Goal: Check status: Check status

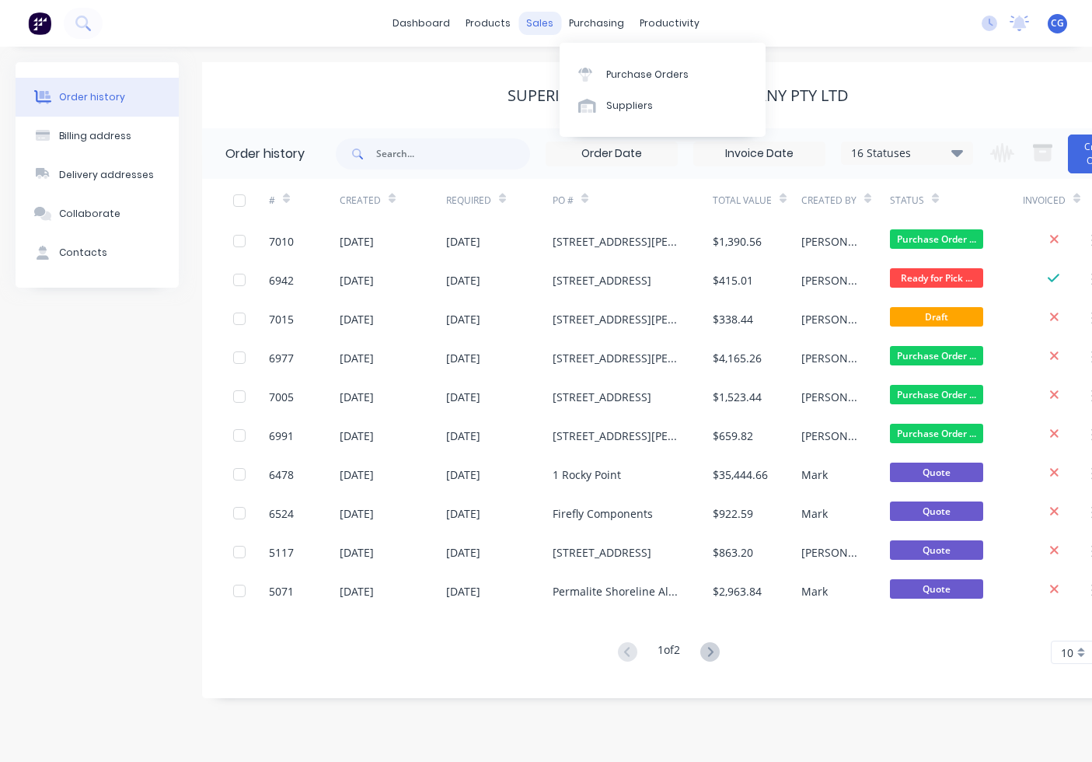
click at [545, 25] on div "sales" at bounding box center [539, 23] width 43 height 23
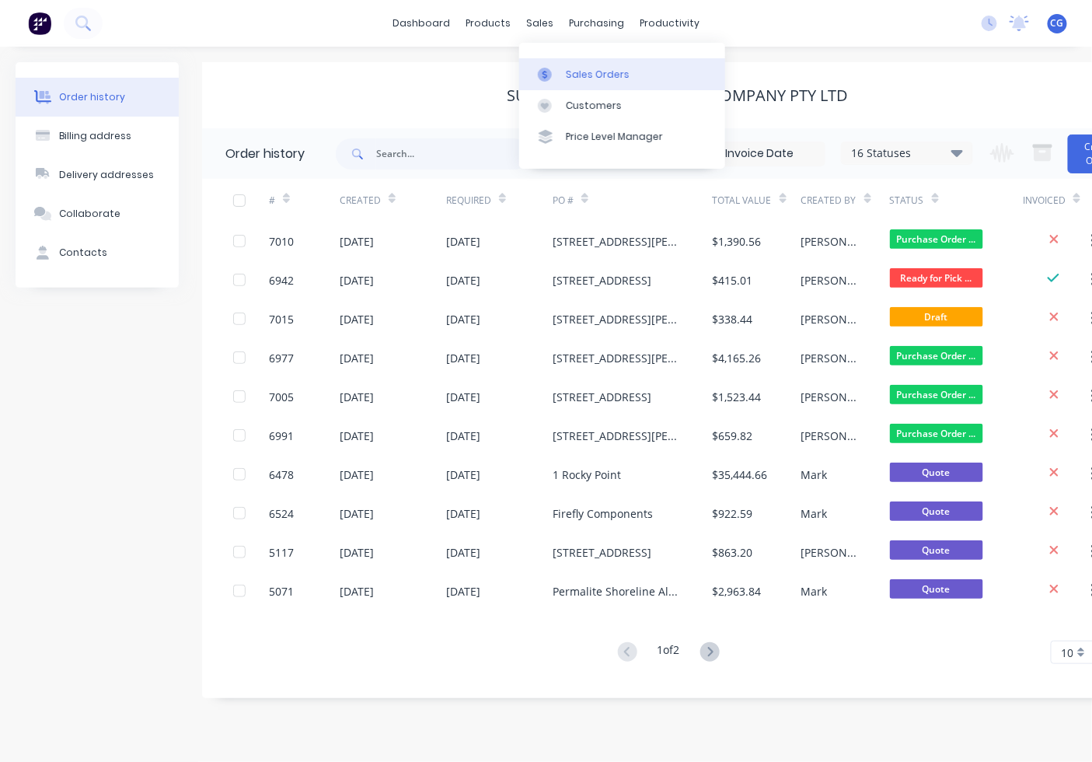
click at [593, 72] on div "Sales Orders" at bounding box center [598, 75] width 64 height 14
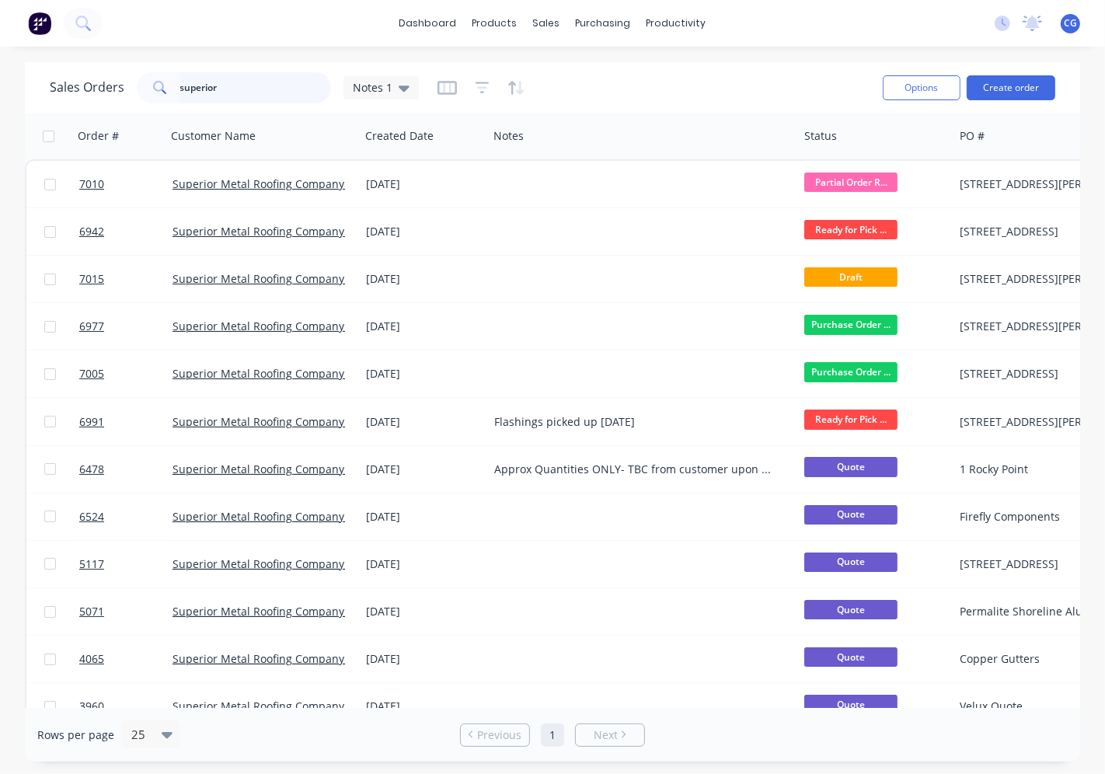
drag, startPoint x: 242, startPoint y: 85, endPoint x: 208, endPoint y: 86, distance: 35.0
click at [122, 82] on div "Sales Orders superior Notes 1" at bounding box center [234, 87] width 369 height 31
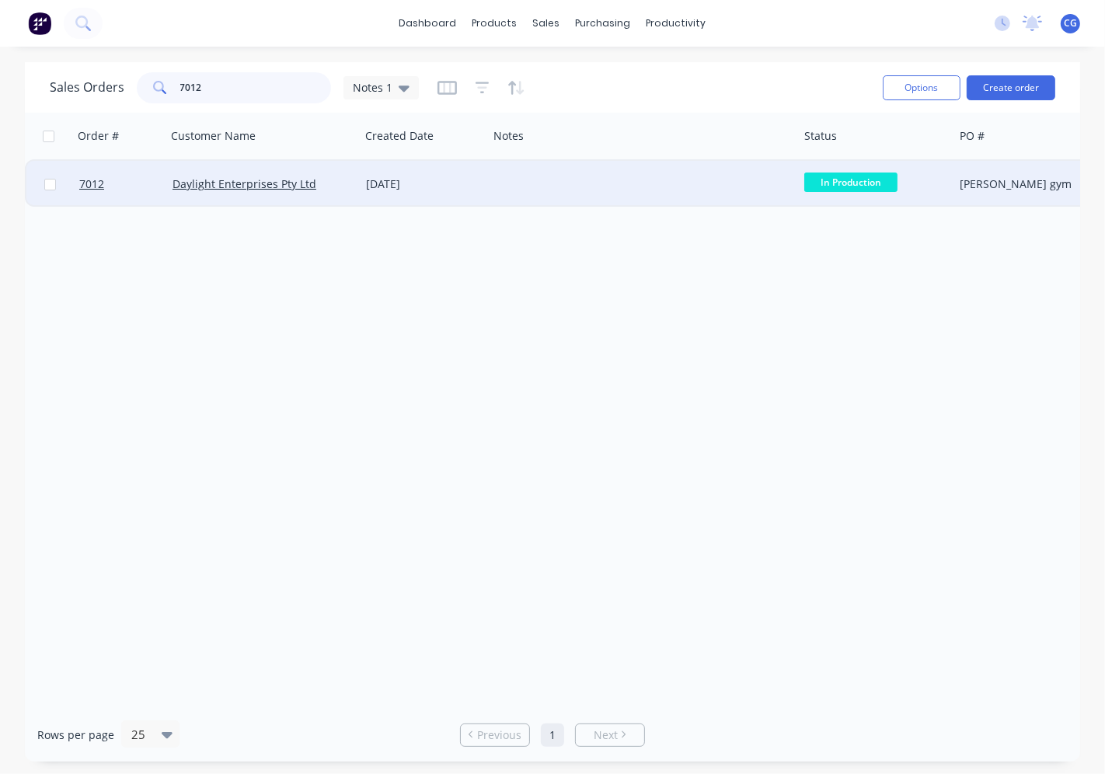
type input "7012"
click at [389, 176] on div "[DATE]" at bounding box center [424, 184] width 116 height 16
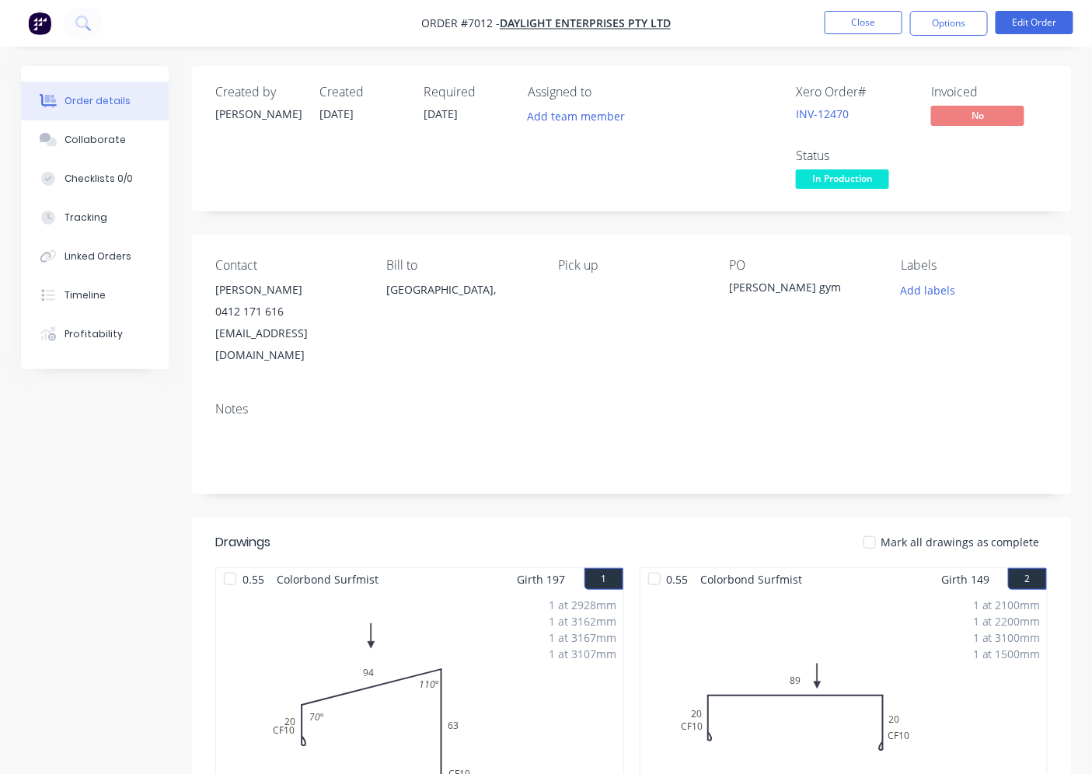
click at [874, 527] on div at bounding box center [869, 542] width 31 height 31
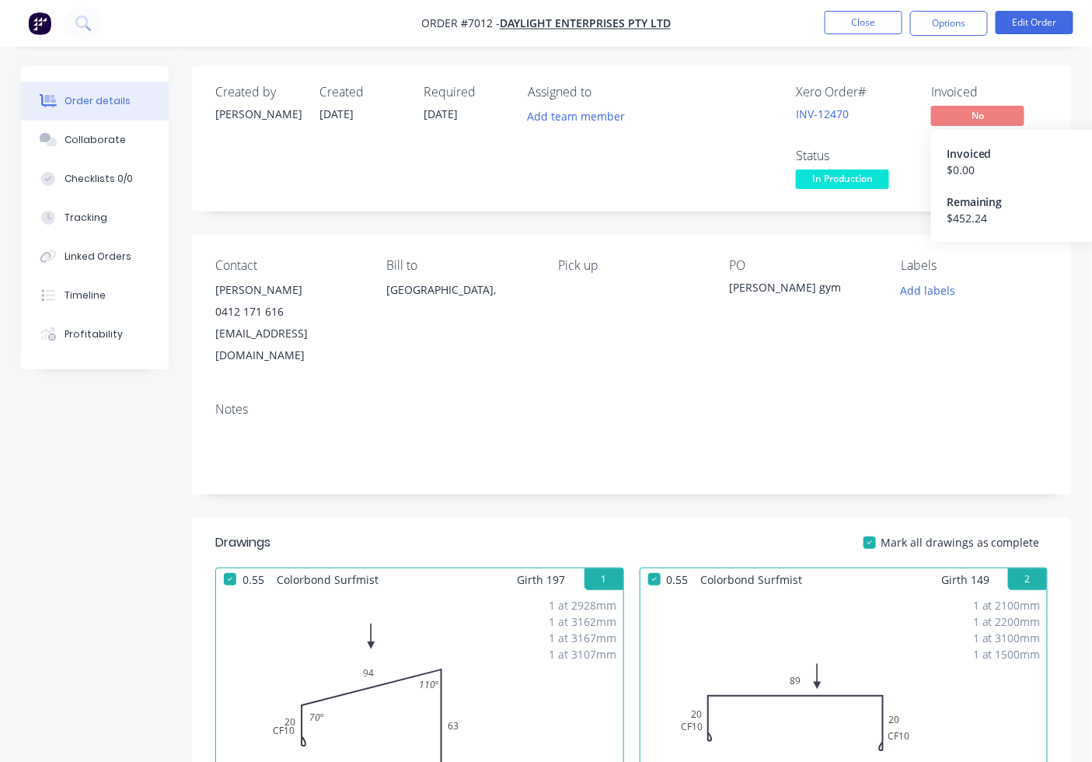
click at [964, 107] on span "No" at bounding box center [977, 115] width 93 height 19
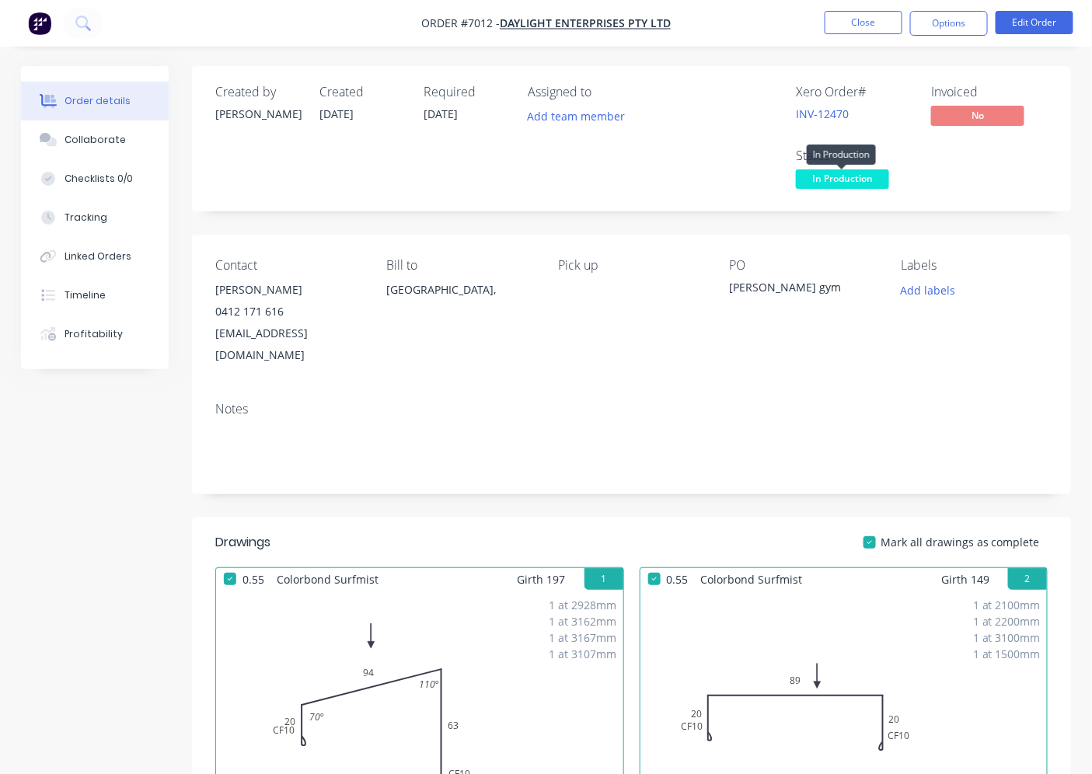
click at [836, 179] on span "In Production" at bounding box center [842, 178] width 93 height 19
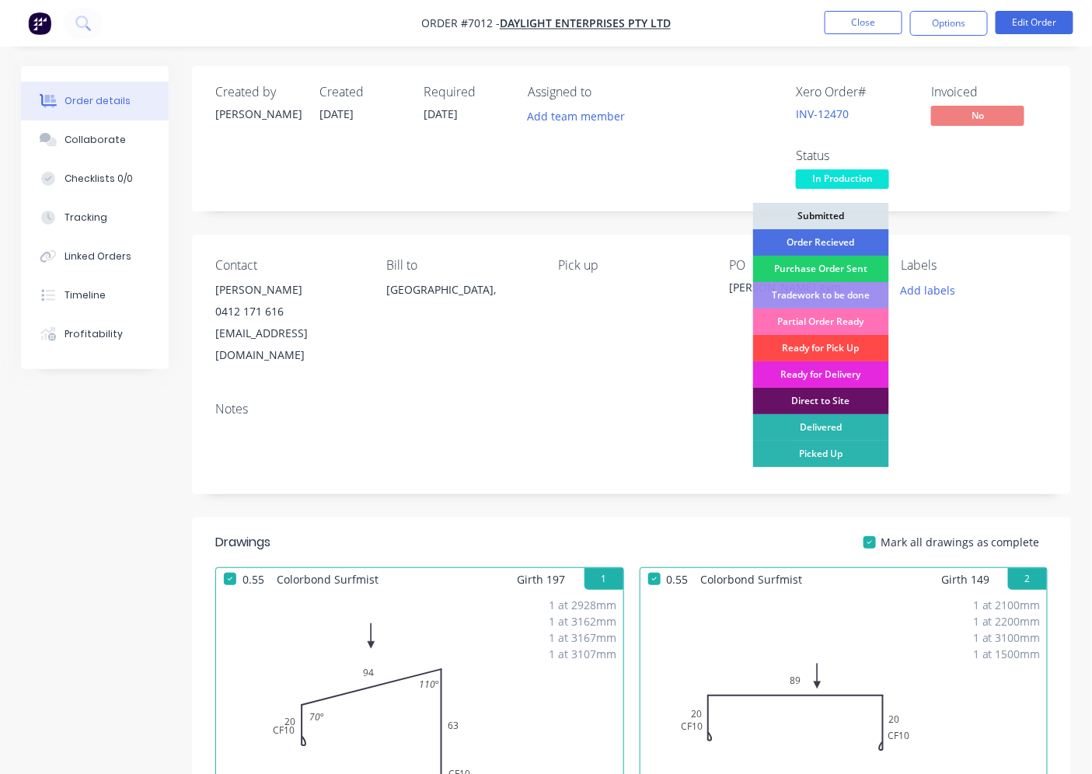
click at [810, 347] on div "Ready for Pick Up" at bounding box center [821, 348] width 136 height 26
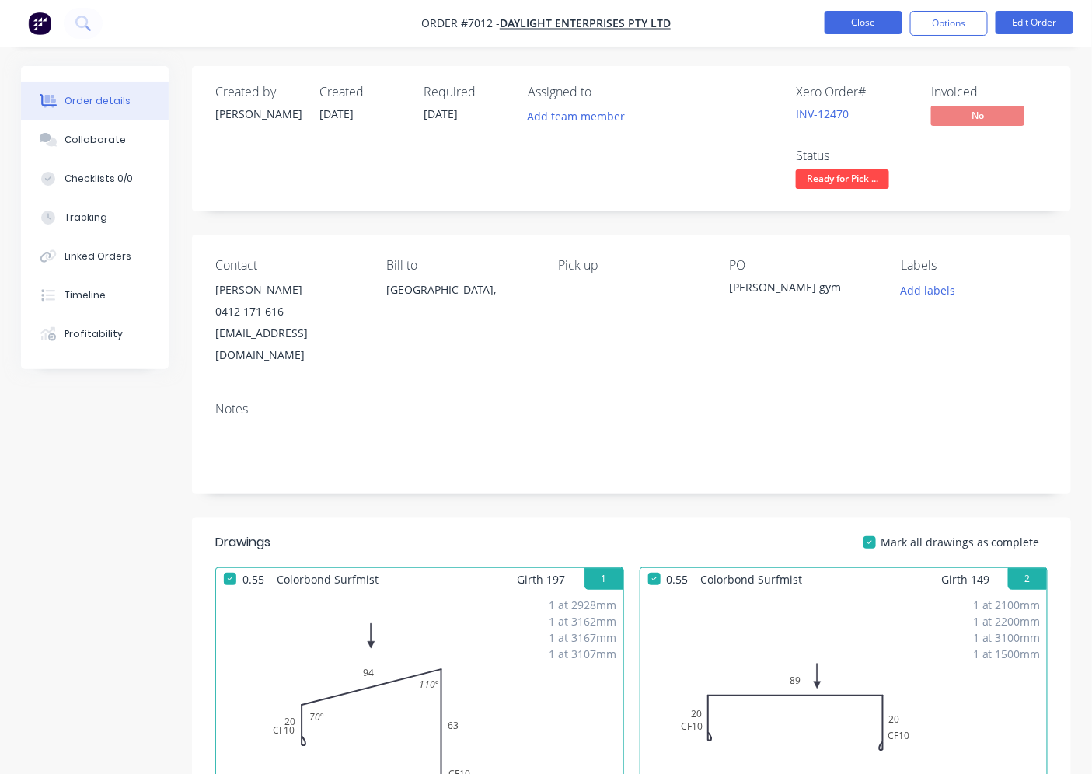
click at [870, 19] on button "Close" at bounding box center [864, 22] width 78 height 23
